Goal: Task Accomplishment & Management: Manage account settings

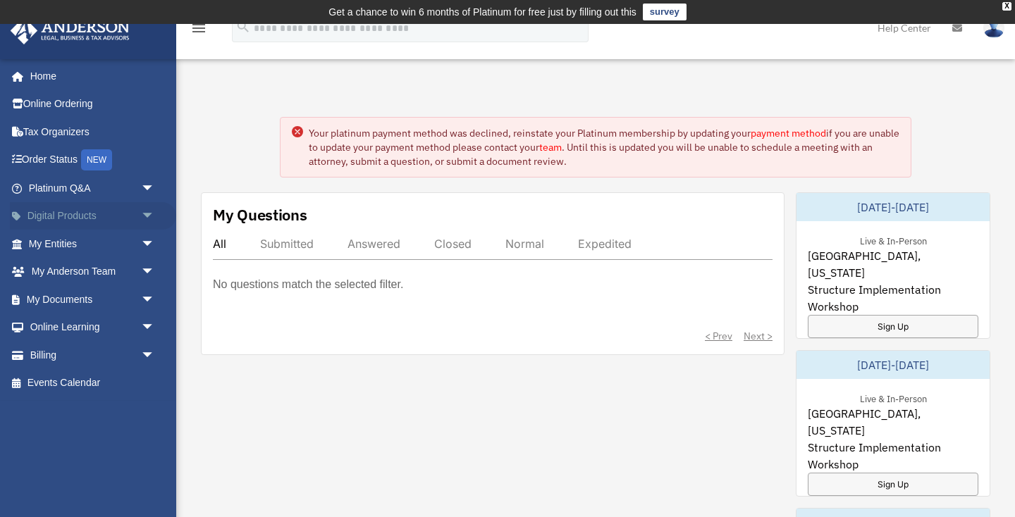
click at [149, 213] on span "arrow_drop_down" at bounding box center [155, 216] width 28 height 29
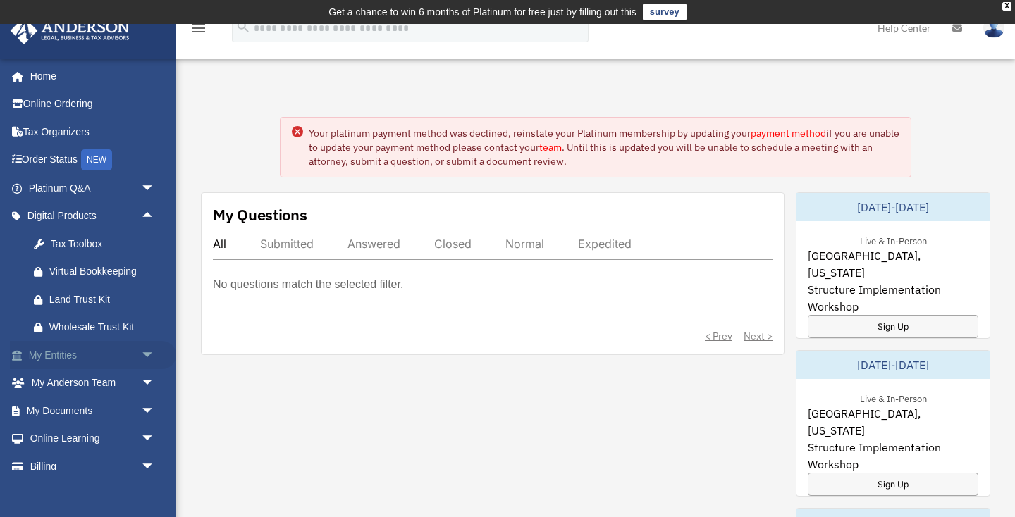
click at [147, 354] on span "arrow_drop_down" at bounding box center [155, 355] width 28 height 29
click at [58, 379] on link "Overview" at bounding box center [98, 383] width 156 height 28
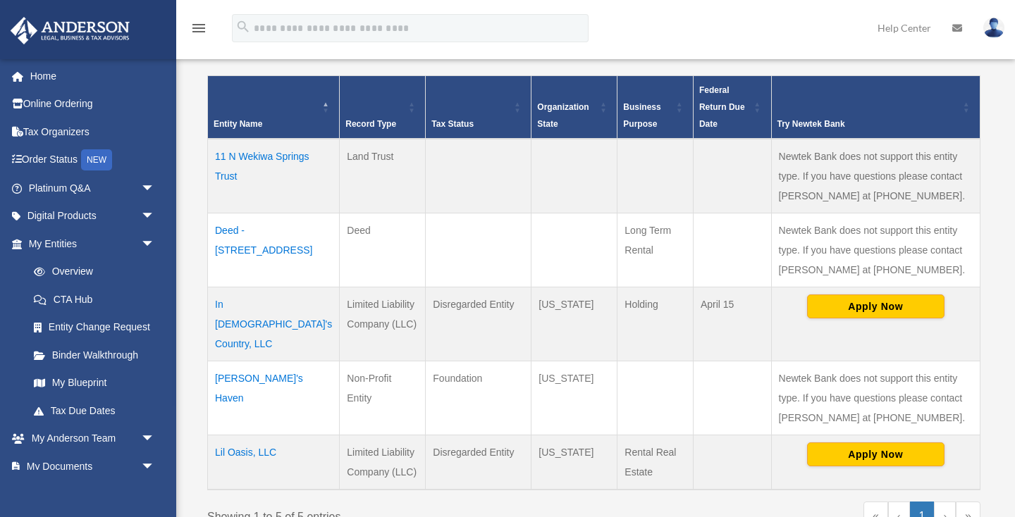
scroll to position [283, 0]
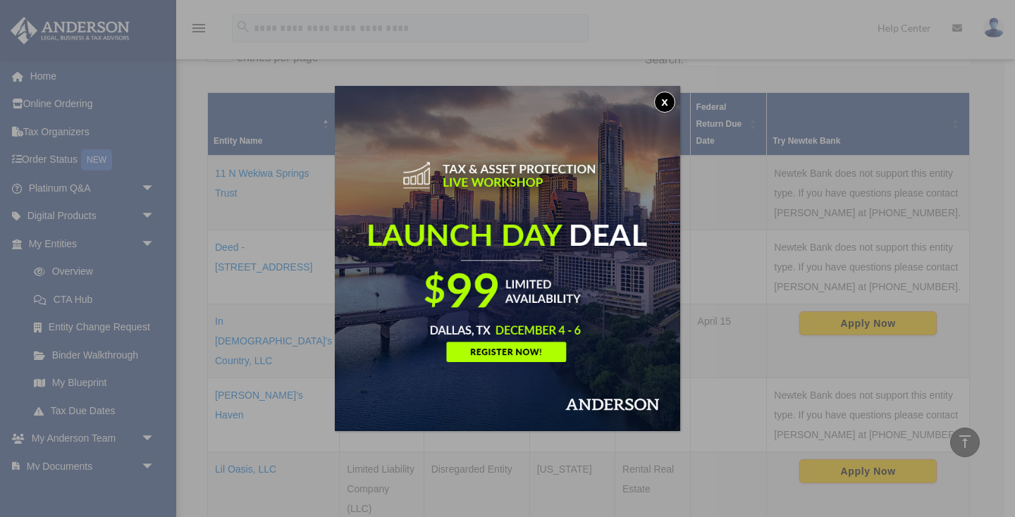
click at [662, 102] on button "x" at bounding box center [664, 102] width 21 height 21
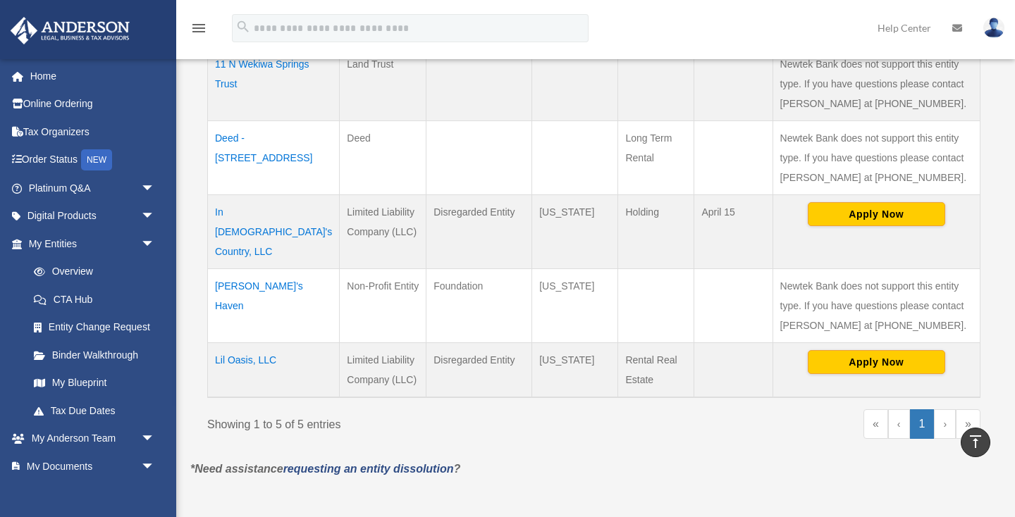
scroll to position [351, 0]
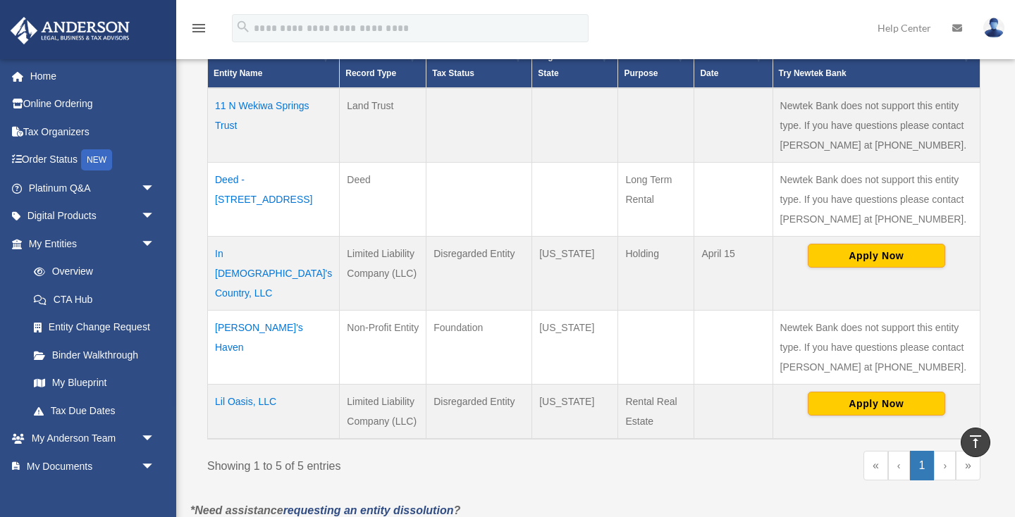
click at [234, 310] on td "Josie's Haven" at bounding box center [274, 347] width 132 height 74
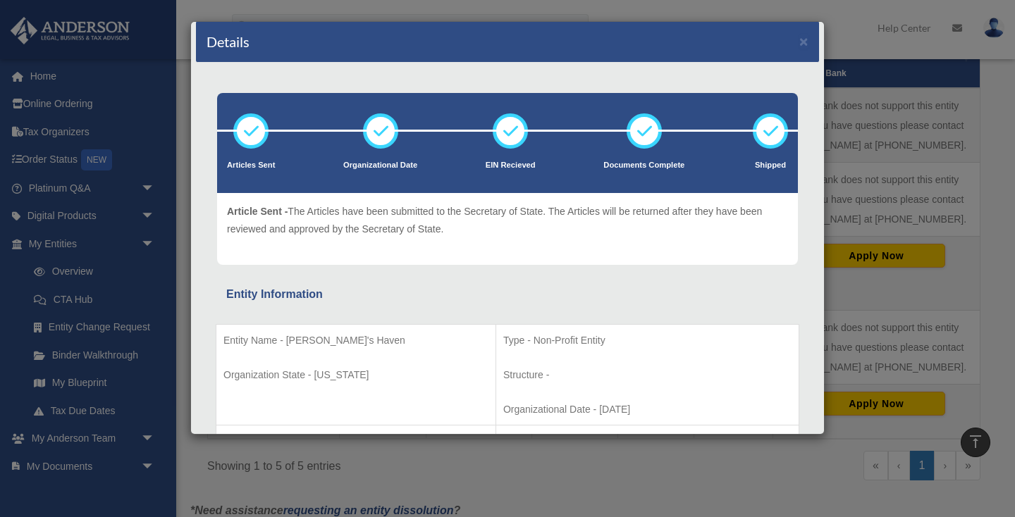
scroll to position [0, 0]
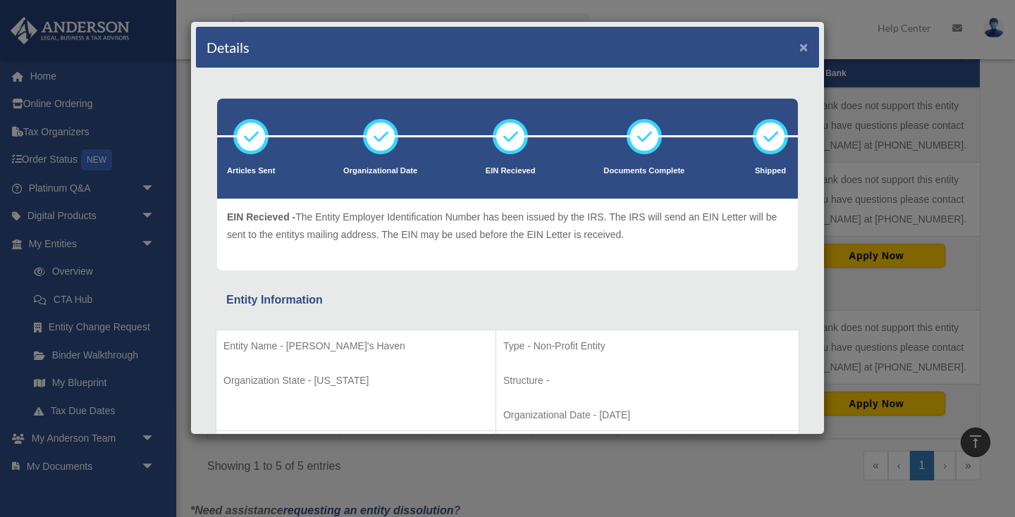
click at [806, 47] on button "×" at bounding box center [803, 46] width 9 height 15
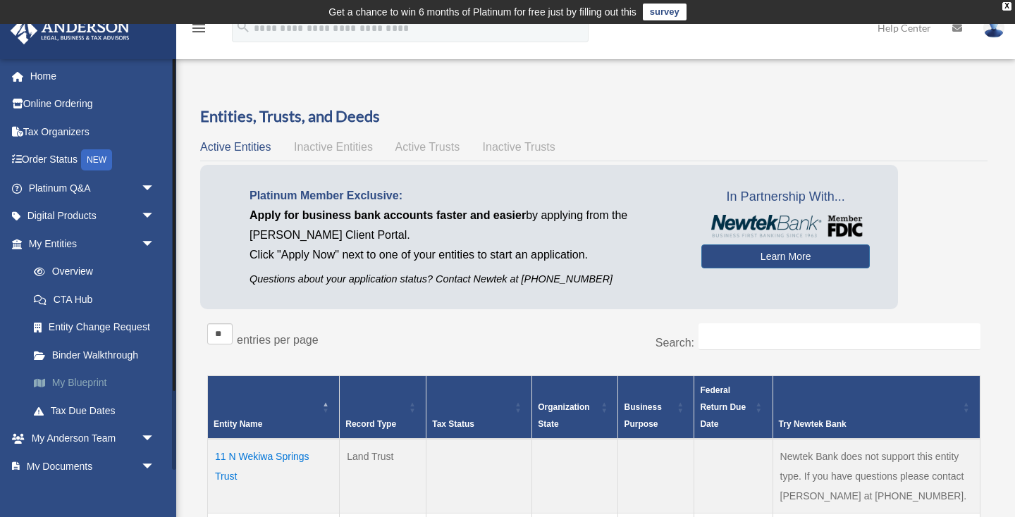
click at [81, 380] on link "My Blueprint" at bounding box center [98, 383] width 156 height 28
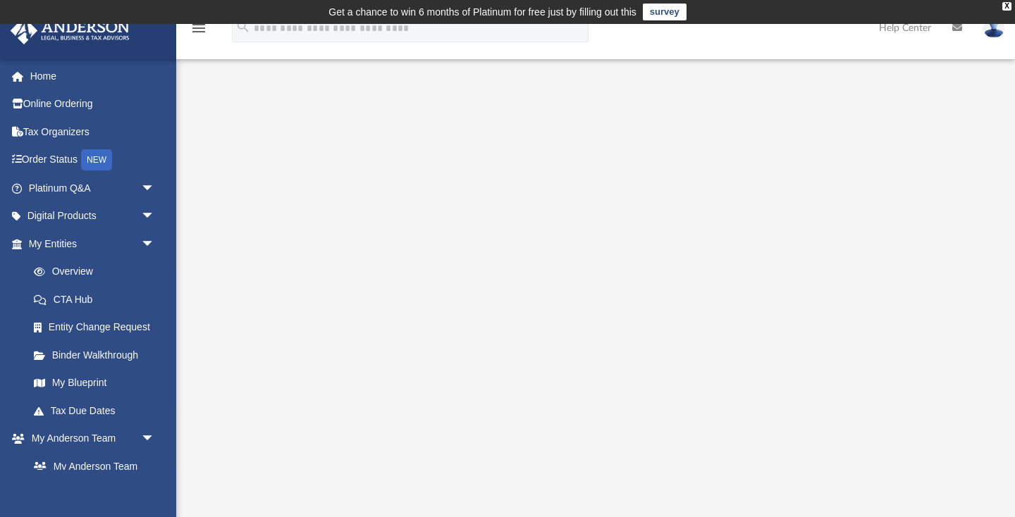
click at [991, 30] on img at bounding box center [993, 28] width 21 height 20
click at [801, 76] on div "App valmatinez@yahoo.com Sign Out valmatinez@yahoo.com Home Online Ordering Tax…" at bounding box center [507, 369] width 1015 height 608
click at [144, 217] on span "arrow_drop_down" at bounding box center [155, 216] width 28 height 29
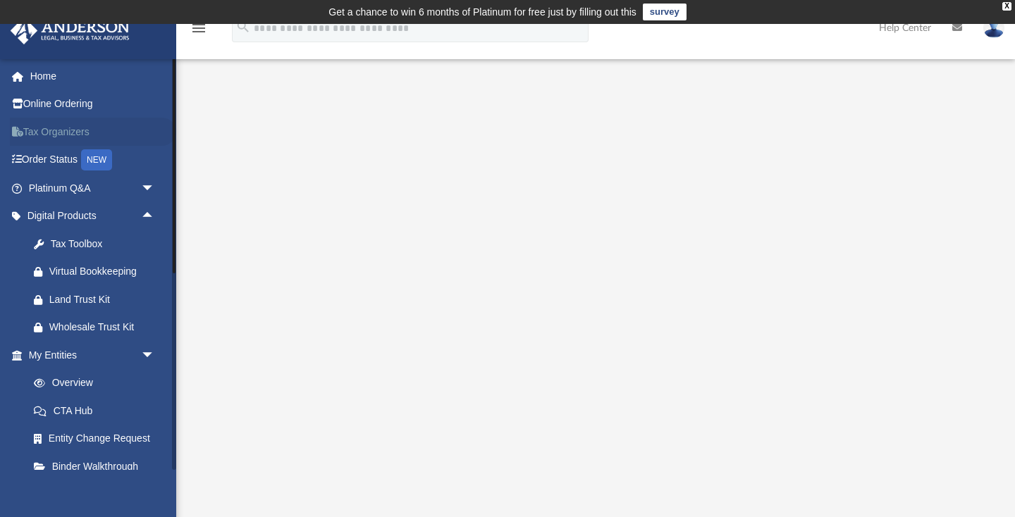
click at [67, 135] on link "Tax Organizers" at bounding box center [93, 132] width 166 height 28
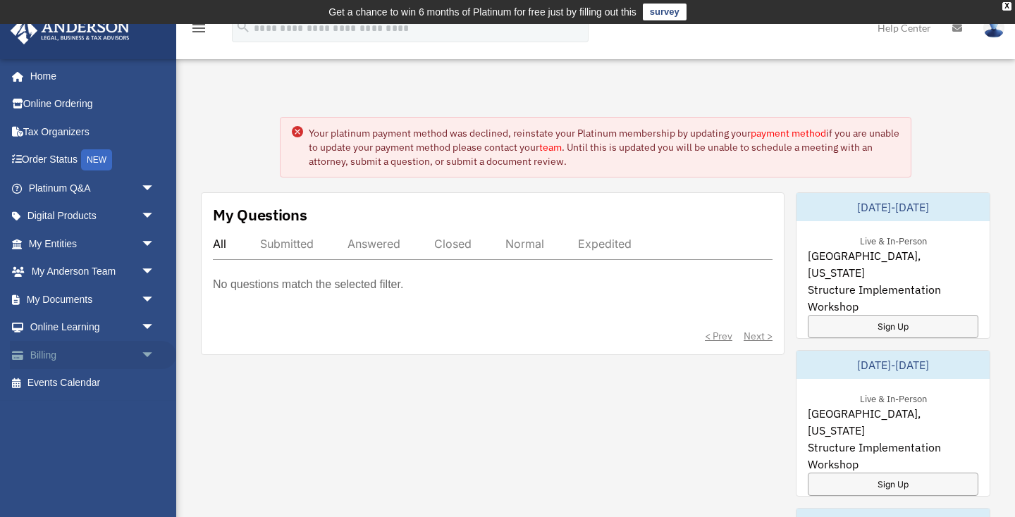
click at [147, 353] on span "arrow_drop_down" at bounding box center [155, 355] width 28 height 29
click at [113, 435] on link "Manage Payments" at bounding box center [98, 440] width 156 height 28
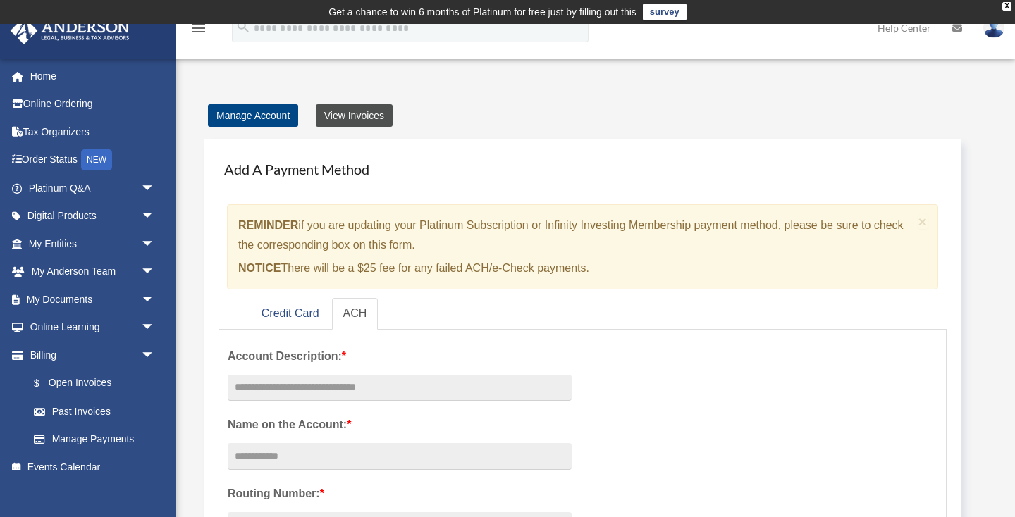
click at [358, 112] on link "View Invoices" at bounding box center [354, 115] width 77 height 23
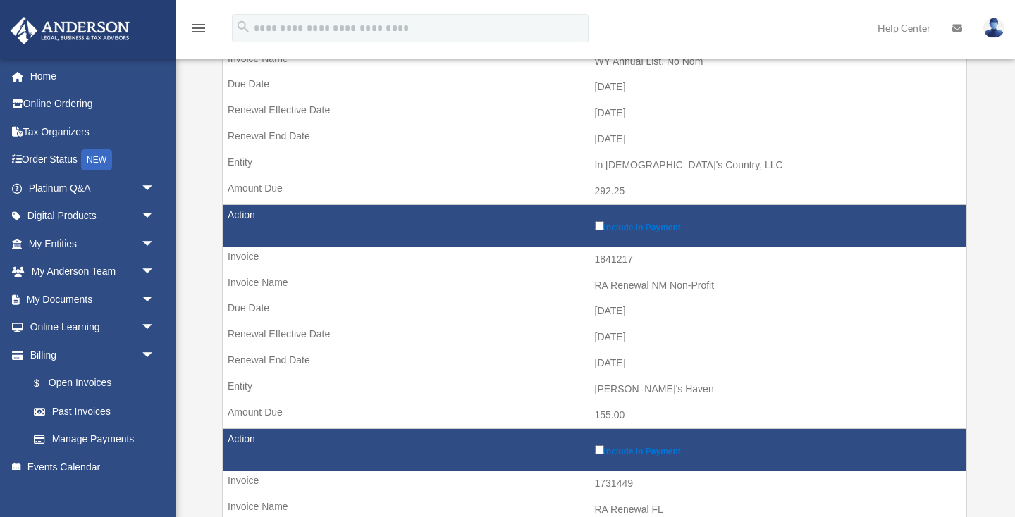
scroll to position [348, 0]
